Goal: Download file/media

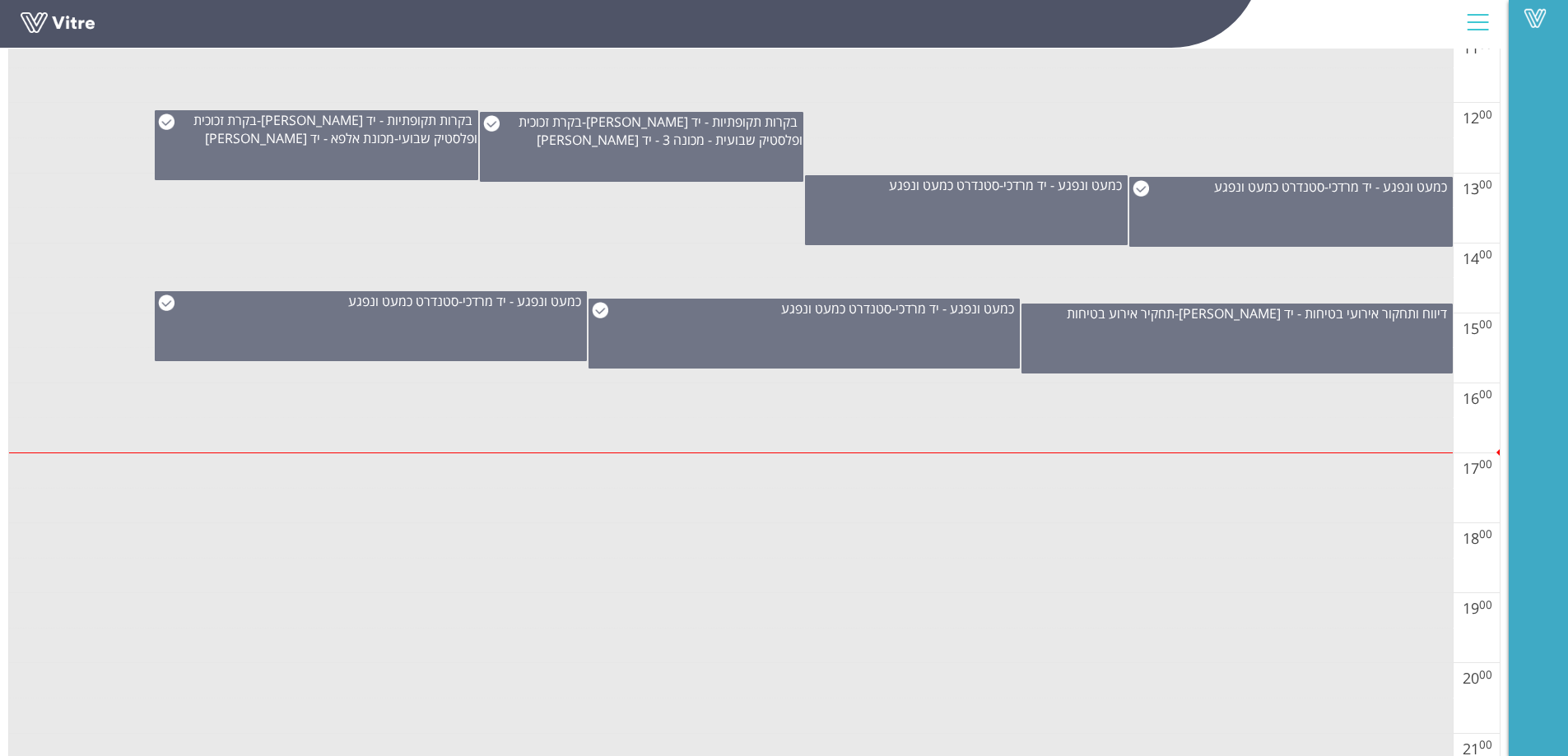
scroll to position [1070, 0]
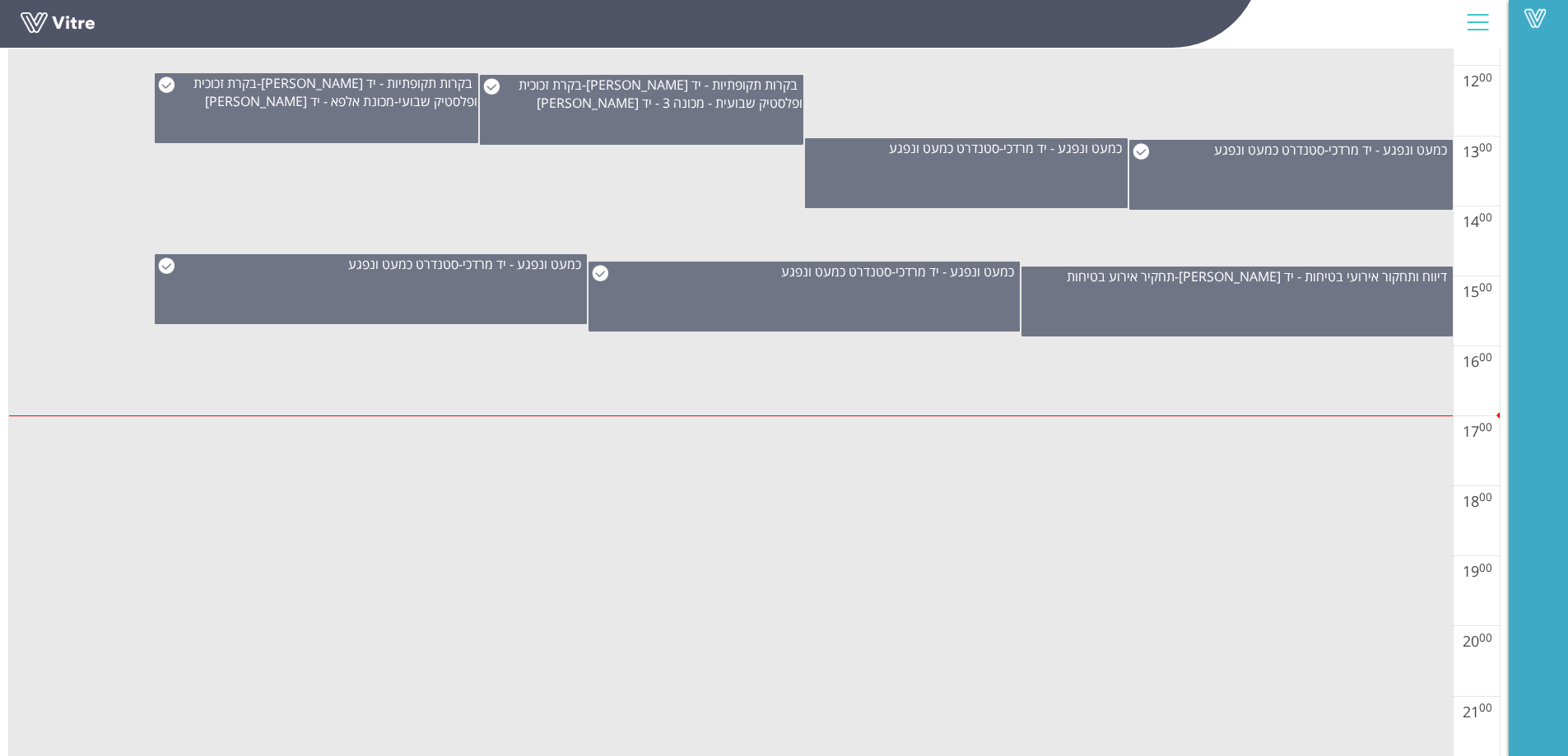
click at [547, 580] on td at bounding box center [731, 574] width 1444 height 35
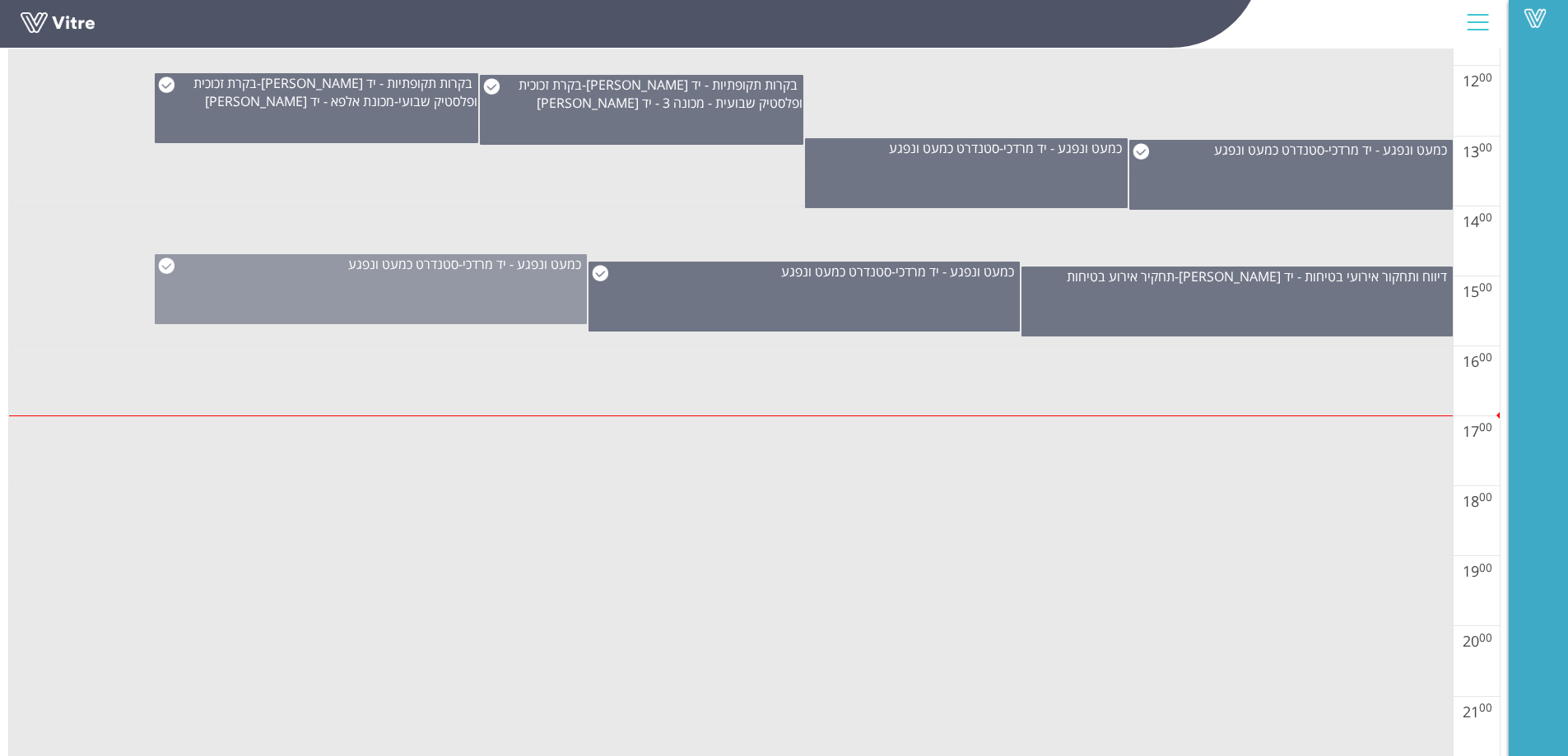
click at [517, 286] on div "כמעט ונפגע - יד [PERSON_NAME] - סטנדרט כמעט ונפגע" at bounding box center [371, 289] width 432 height 70
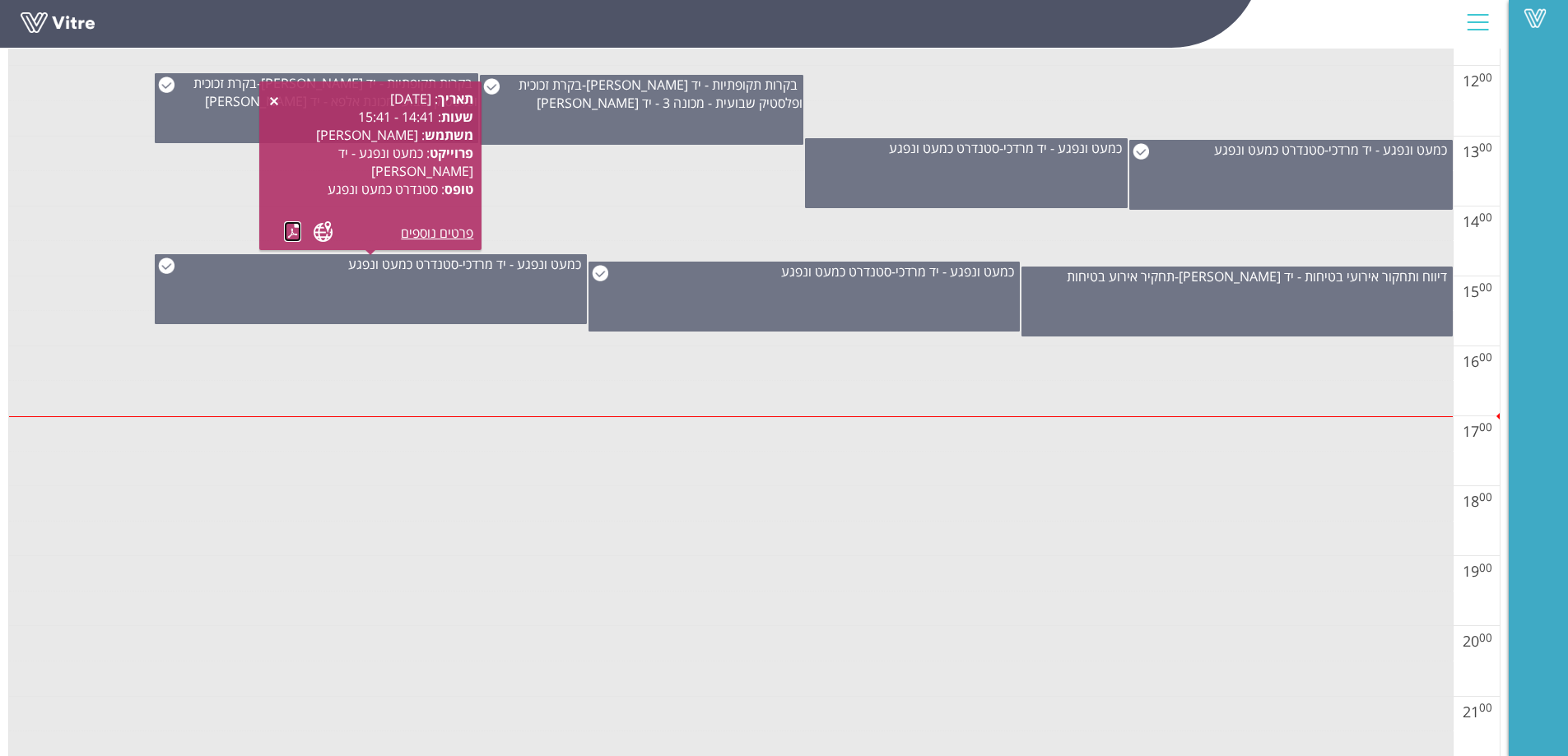
click at [286, 232] on link at bounding box center [292, 232] width 18 height 21
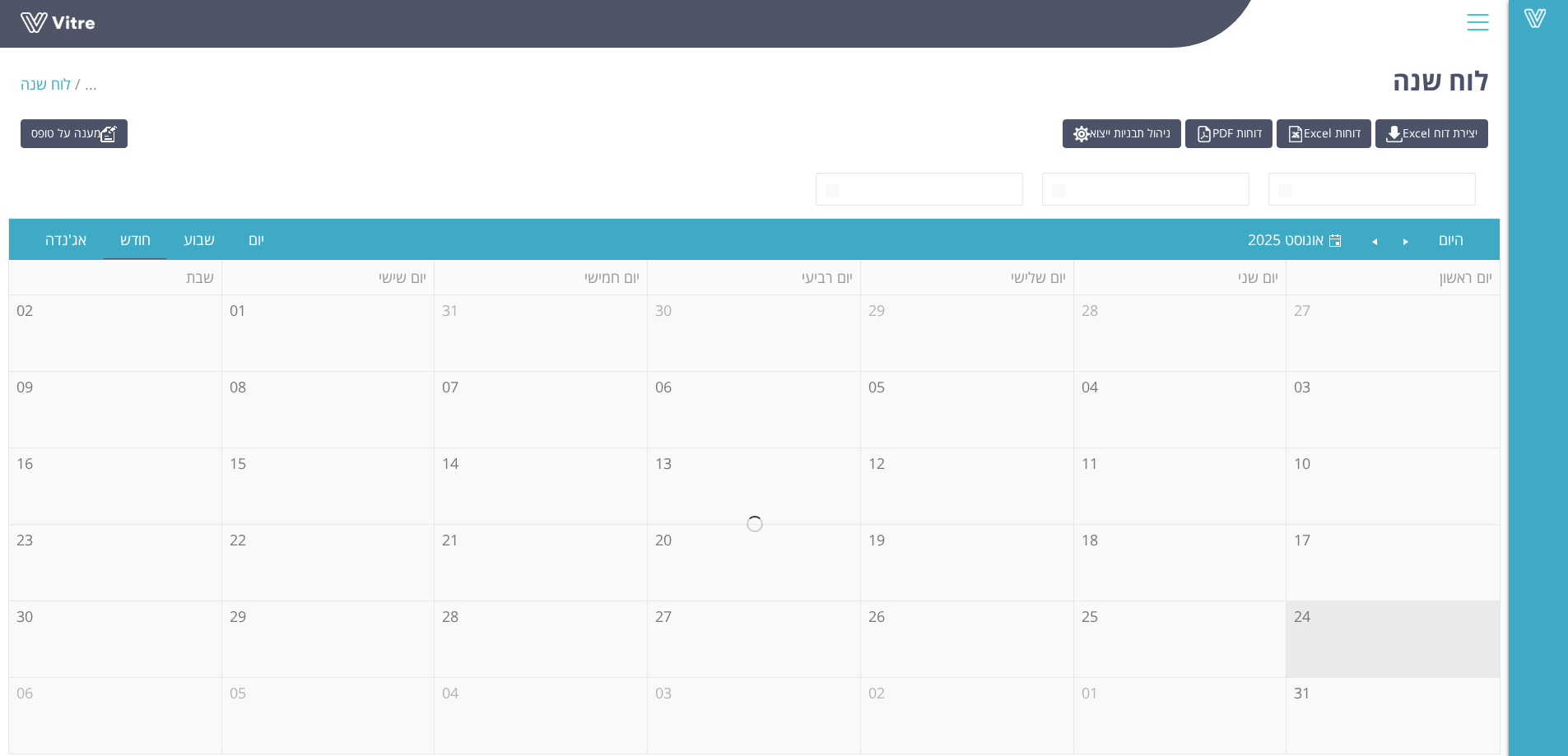
scroll to position [7, 0]
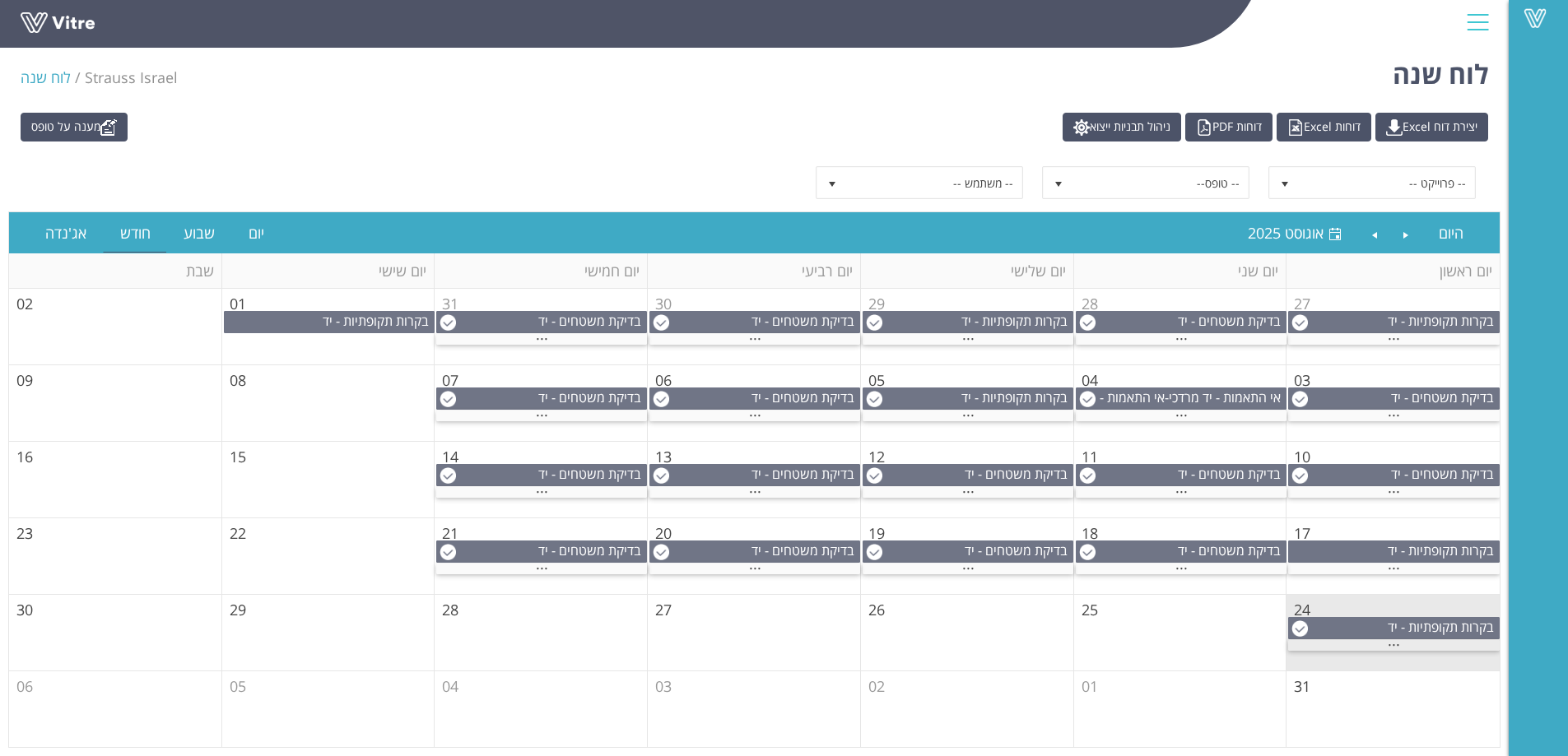
click at [1400, 645] on div "..." at bounding box center [1394, 645] width 212 height 11
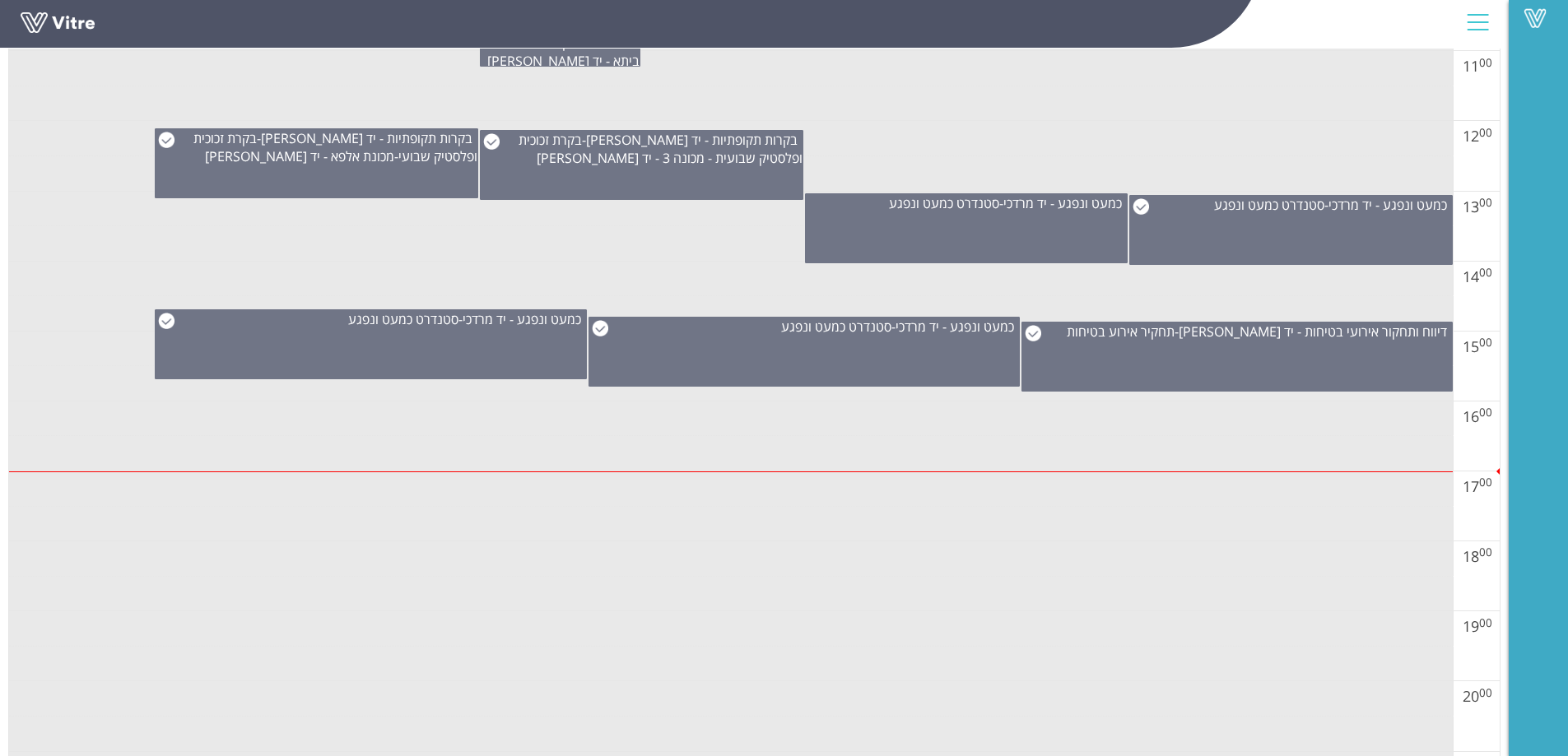
scroll to position [1076, 0]
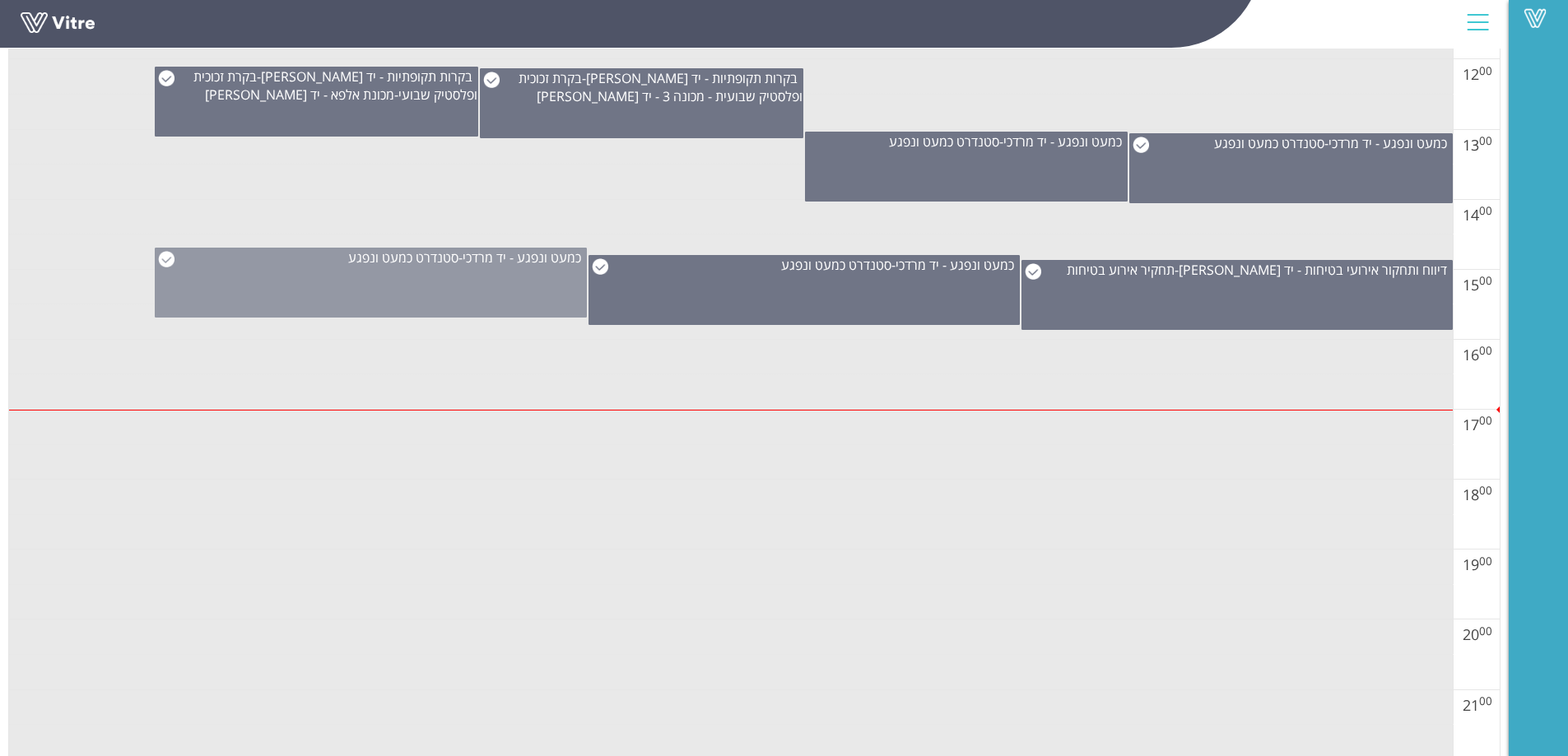
click at [406, 274] on div "כמעט ונפגע - יד [PERSON_NAME] - סטנדרט כמעט ונפגע" at bounding box center [371, 283] width 432 height 70
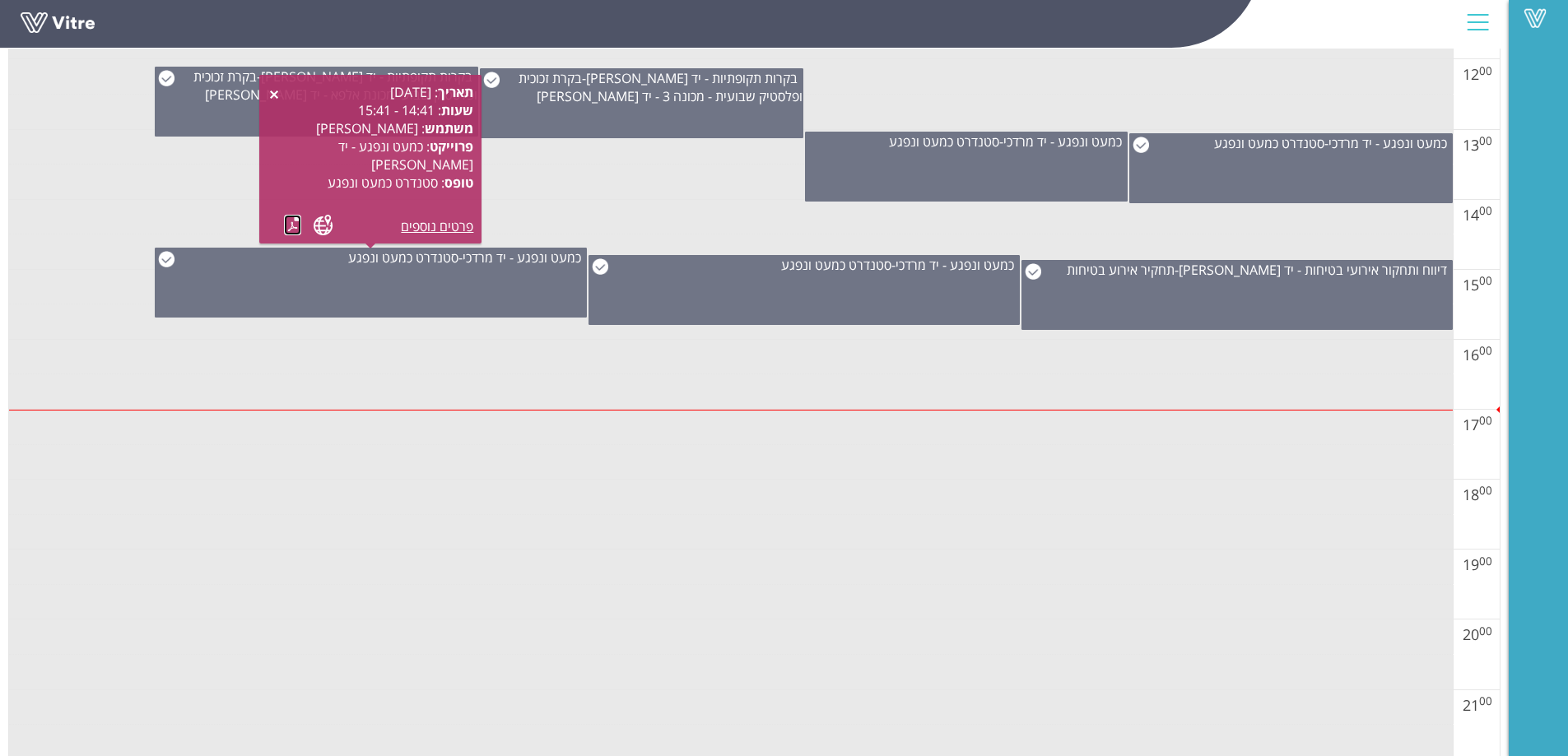
click at [287, 223] on link at bounding box center [292, 225] width 18 height 21
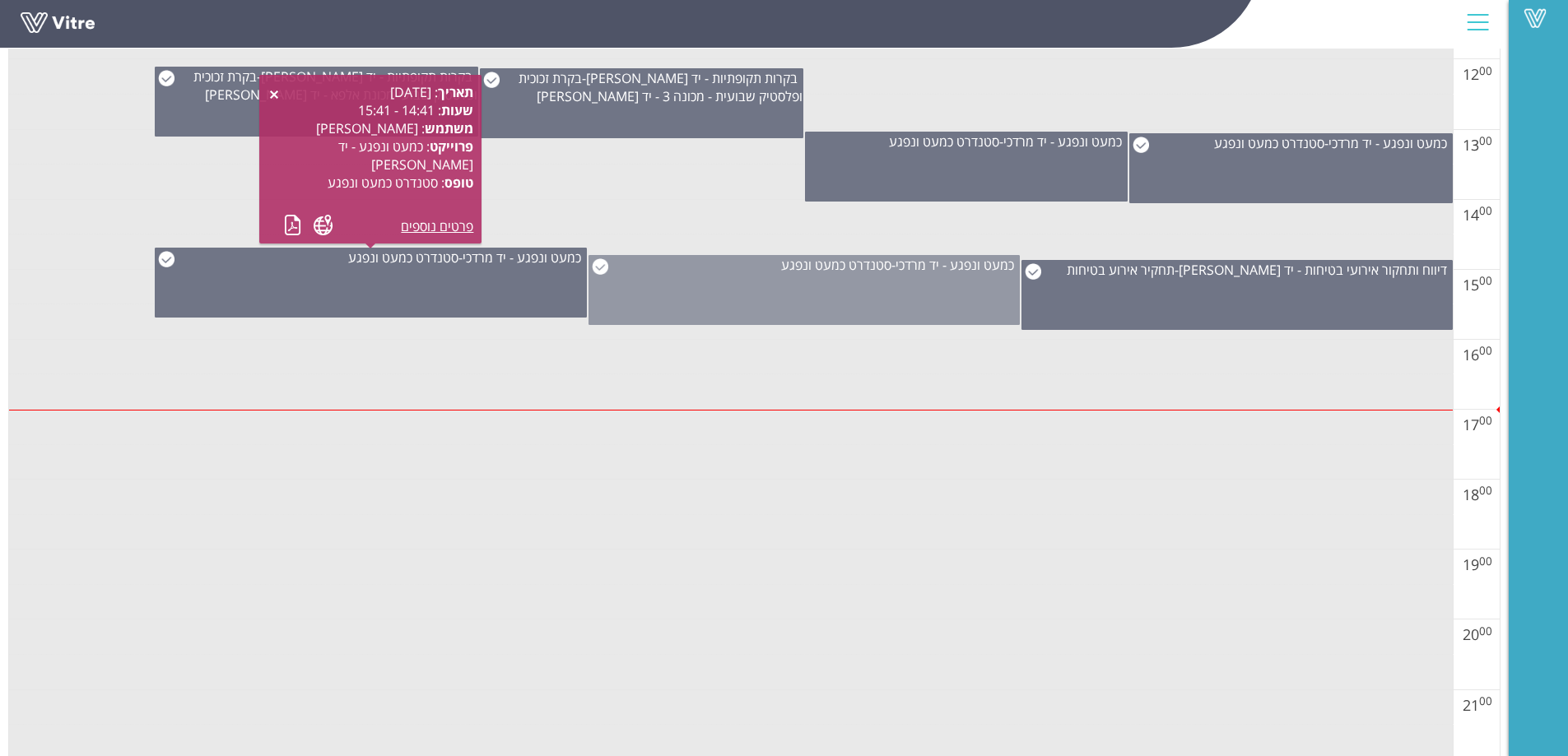
click at [853, 282] on div "כמעט ונפגע - יד [PERSON_NAME] - סטנדרט כמעט ונפגע" at bounding box center [804, 290] width 432 height 70
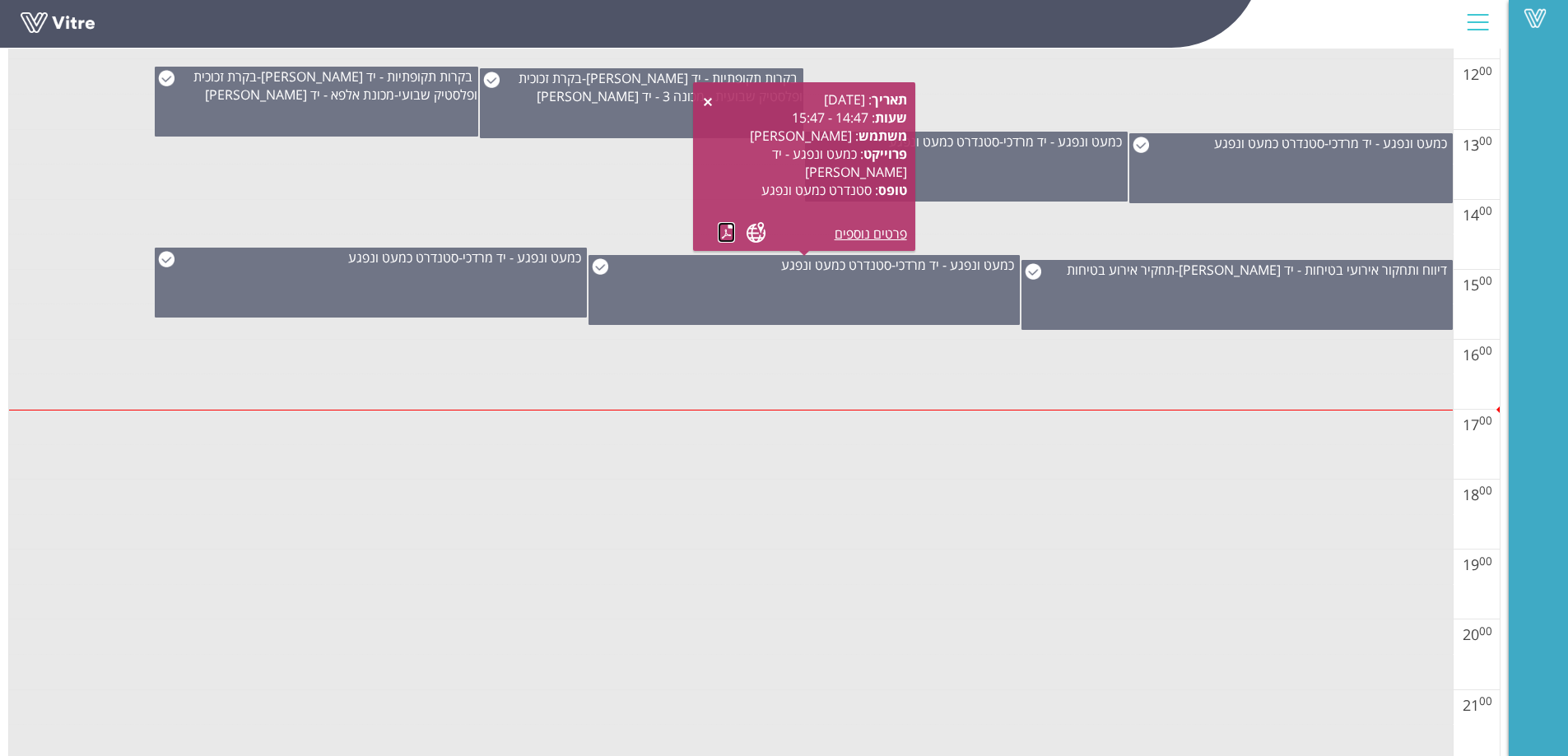
click at [724, 229] on link at bounding box center [726, 232] width 18 height 21
